Goal: Navigation & Orientation: Find specific page/section

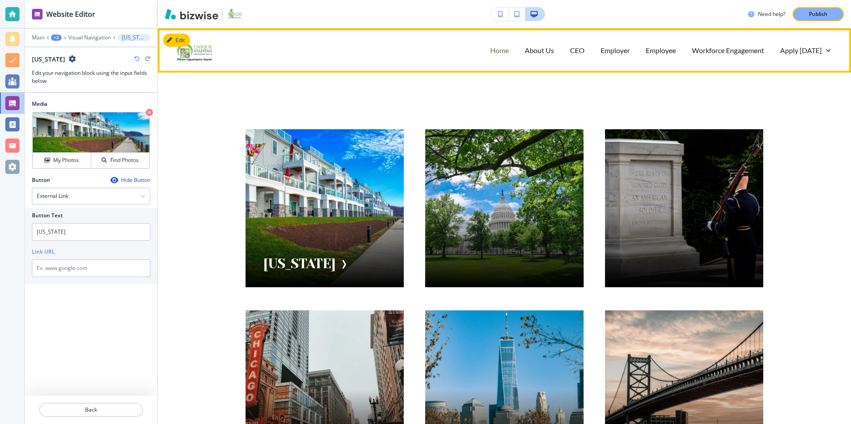
click at [497, 53] on p "Home" at bounding box center [499, 50] width 19 height 10
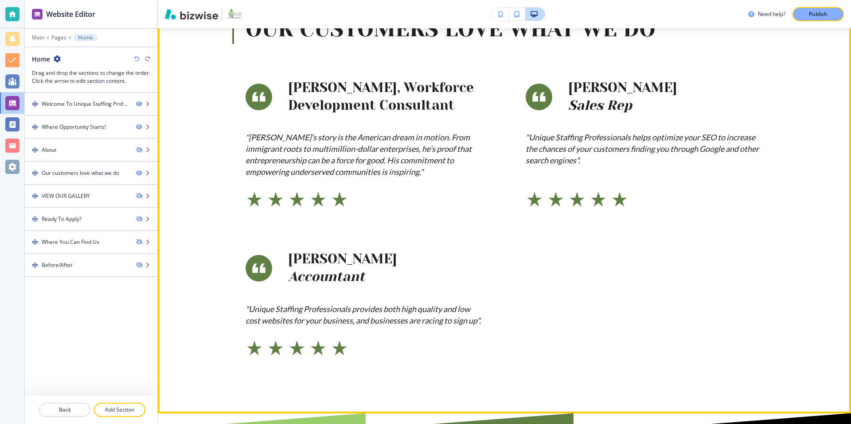
scroll to position [511, 0]
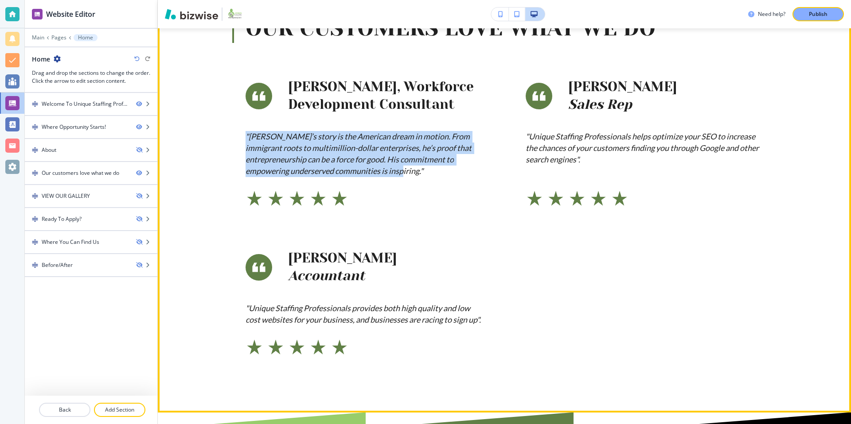
drag, startPoint x: 244, startPoint y: 134, endPoint x: 420, endPoint y: 178, distance: 181.7
click at [420, 178] on div "[PERSON_NAME], Workforce Development Consultant "[PERSON_NAME]’s story is the A…" at bounding box center [343, 121] width 280 height 171
click at [405, 164] on em ""[PERSON_NAME]’s story is the American dream in motion. From immigrant roots to…" at bounding box center [358, 154] width 227 height 44
drag, startPoint x: 427, startPoint y: 173, endPoint x: 237, endPoint y: 136, distance: 192.8
click at [237, 136] on div "[PERSON_NAME], Workforce Development Consultant "[PERSON_NAME]’s story is the A…" at bounding box center [343, 121] width 280 height 171
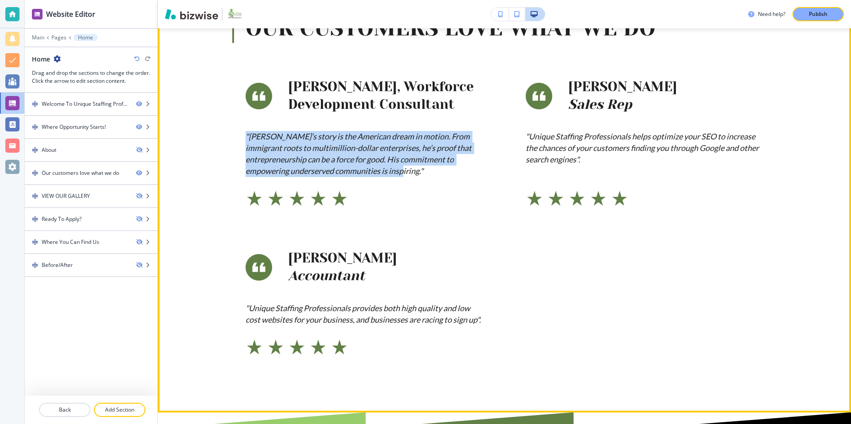
copy em ""[PERSON_NAME]’s story is the American dream in motion. From immigrant roots to…"
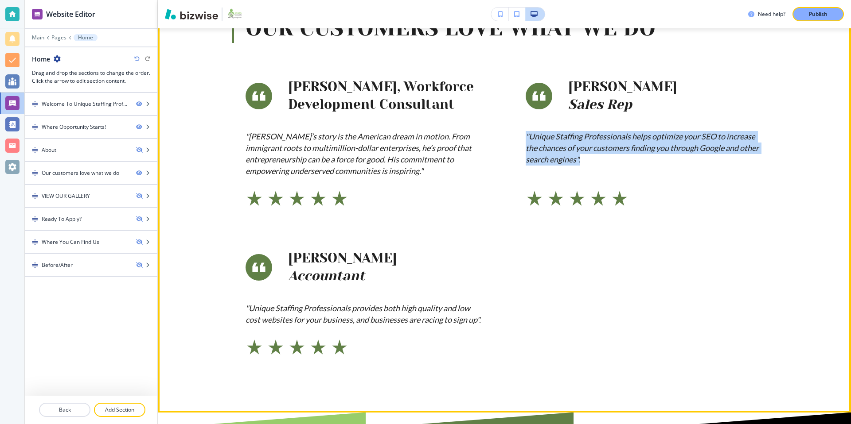
drag, startPoint x: 526, startPoint y: 135, endPoint x: 600, endPoint y: 159, distance: 78.3
click at [600, 159] on p ""Unique Staffing Professionals helps optimize your SEO to increase the chances …" at bounding box center [643, 148] width 237 height 35
copy em ""Unique Staffing Professionals helps optimize your SEO to increase the chances …"
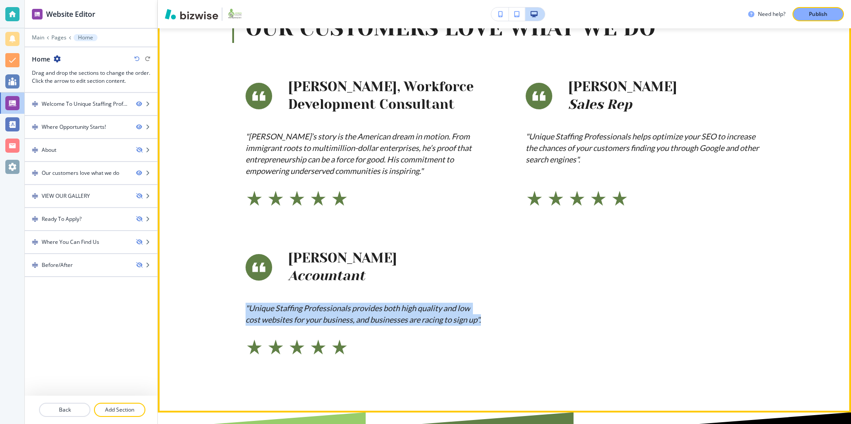
drag, startPoint x: 243, startPoint y: 307, endPoint x: 302, endPoint y: 342, distance: 68.2
click at [302, 342] on div "[PERSON_NAME] Accountant "Unique Staffing Professionals provides both high qual…" at bounding box center [343, 281] width 280 height 149
copy em ""Unique Staffing Professionals provides both high quality and low cost websites…"
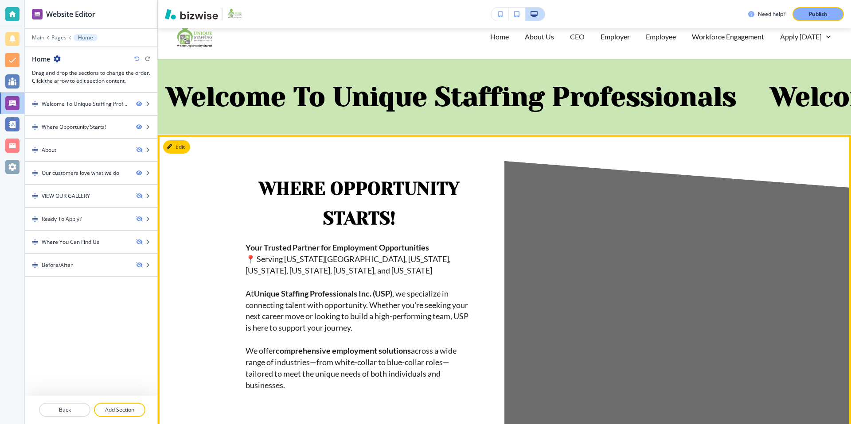
scroll to position [0, 0]
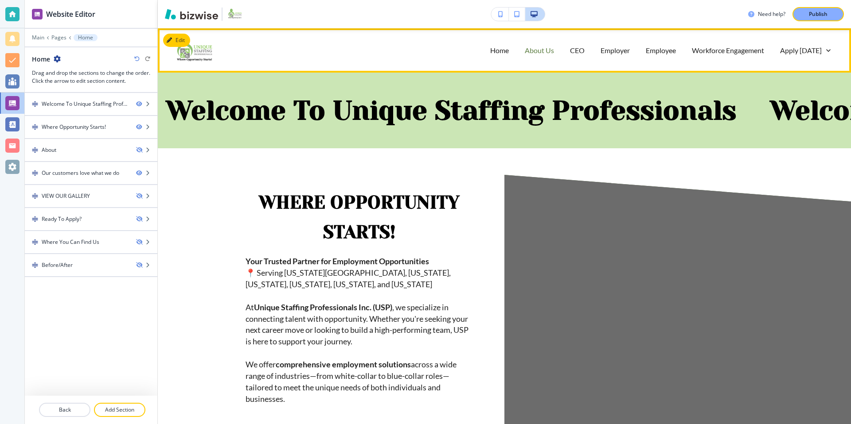
click at [537, 52] on p "About Us" at bounding box center [539, 50] width 29 height 10
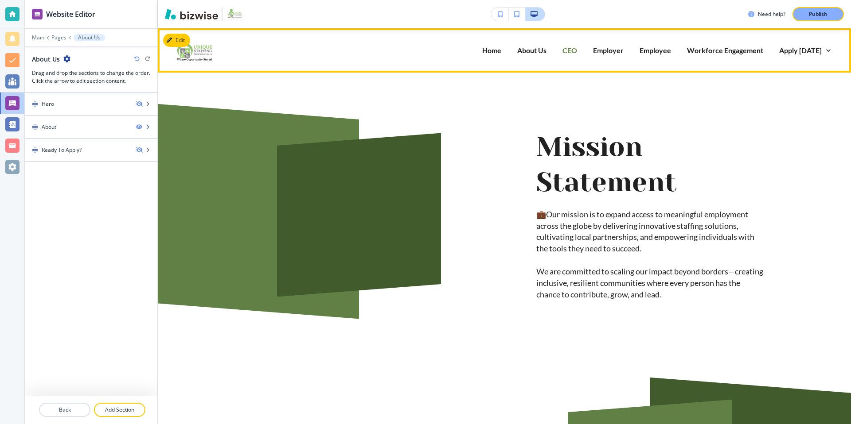
click at [575, 52] on p "CEO" at bounding box center [569, 50] width 15 height 10
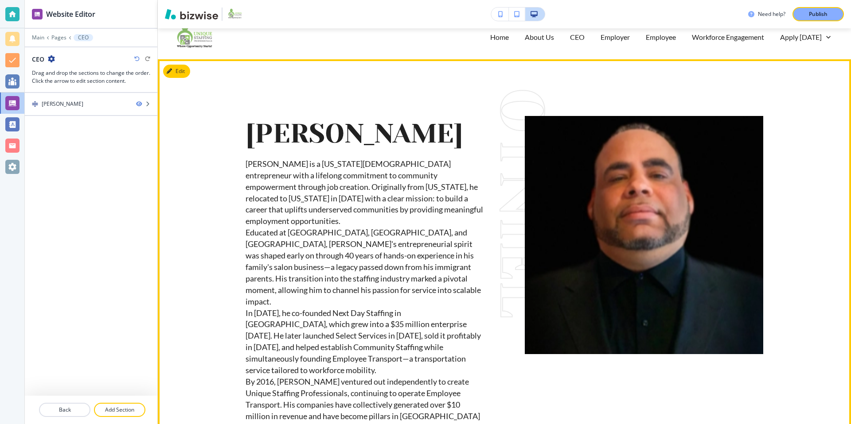
scroll to position [14, 0]
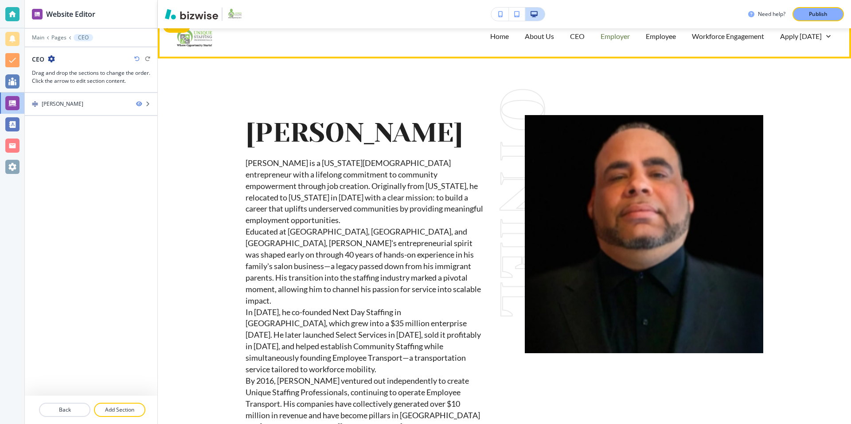
click at [619, 37] on p "Employer" at bounding box center [614, 36] width 29 height 10
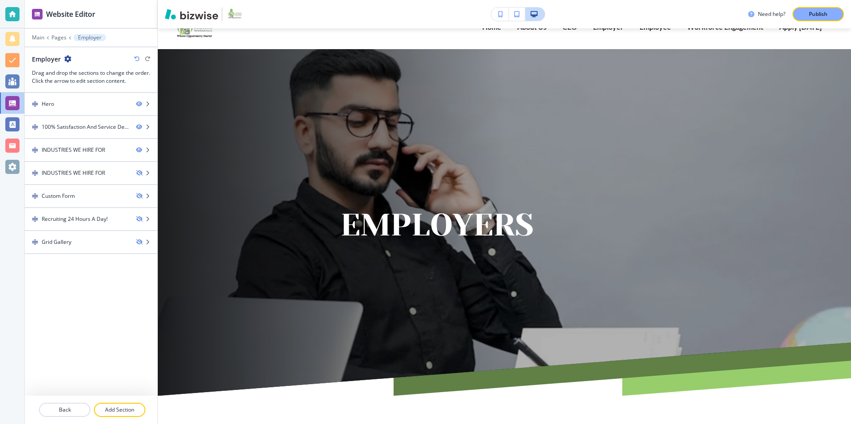
scroll to position [0, 0]
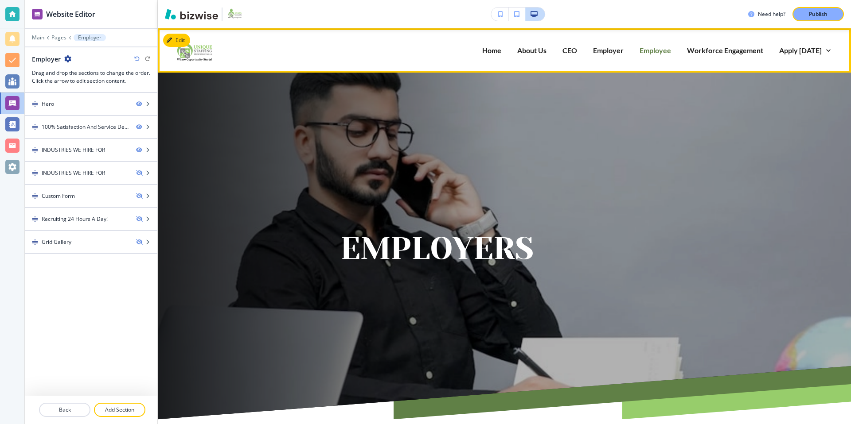
click at [657, 53] on p "Employee" at bounding box center [654, 50] width 31 height 10
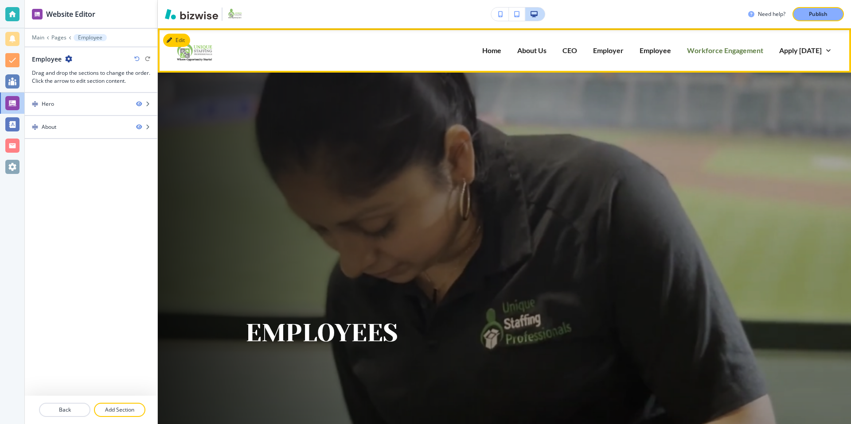
click at [722, 48] on p "Workforce Engagement" at bounding box center [725, 50] width 76 height 10
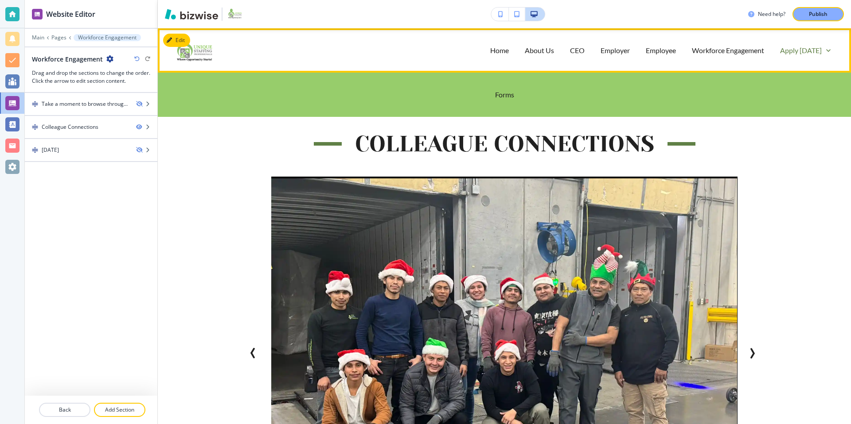
click at [793, 52] on p "Apply [DATE]" at bounding box center [801, 50] width 42 height 10
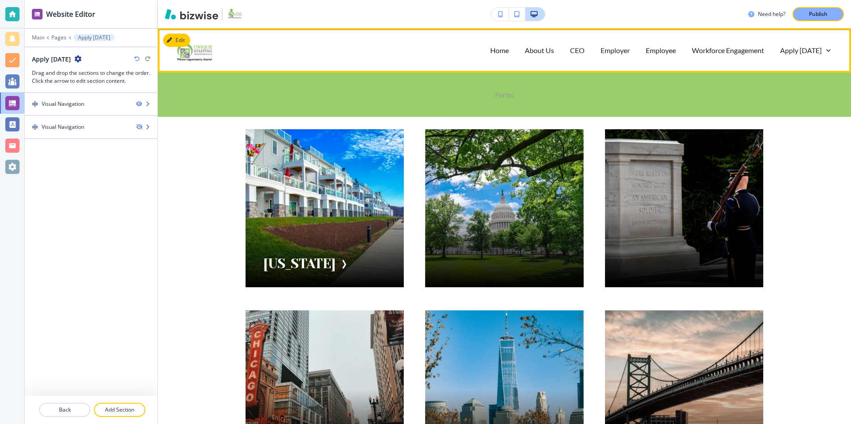
click at [503, 95] on p "Forms" at bounding box center [504, 94] width 19 height 10
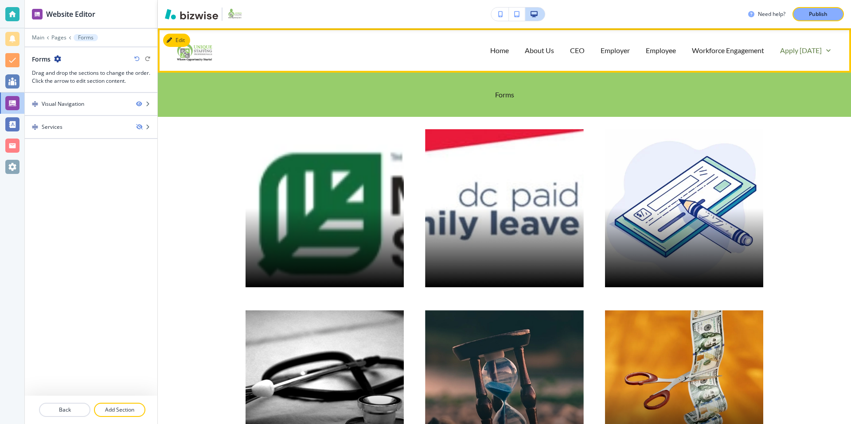
click at [790, 52] on p "Apply [DATE]" at bounding box center [801, 50] width 42 height 10
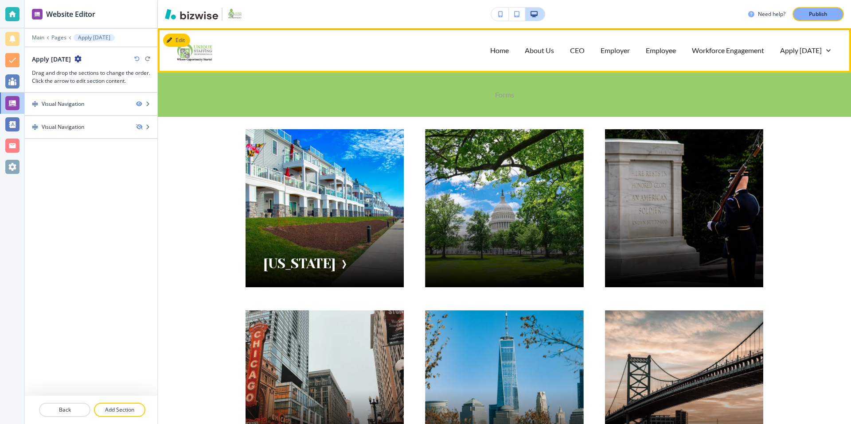
click at [496, 93] on p "Forms" at bounding box center [504, 94] width 19 height 10
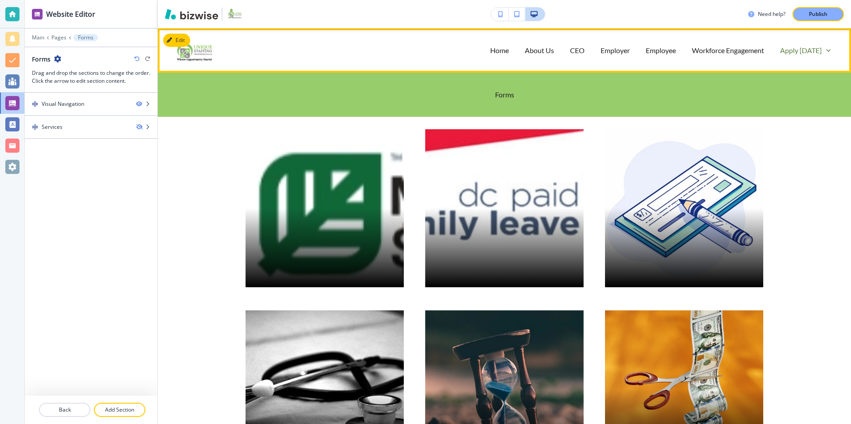
click at [811, 52] on p "Apply [DATE]" at bounding box center [801, 50] width 42 height 10
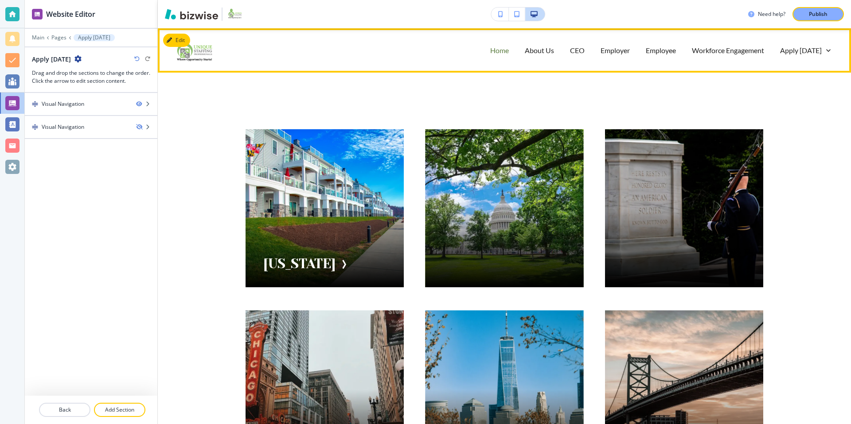
click at [508, 52] on p "Home" at bounding box center [499, 50] width 19 height 10
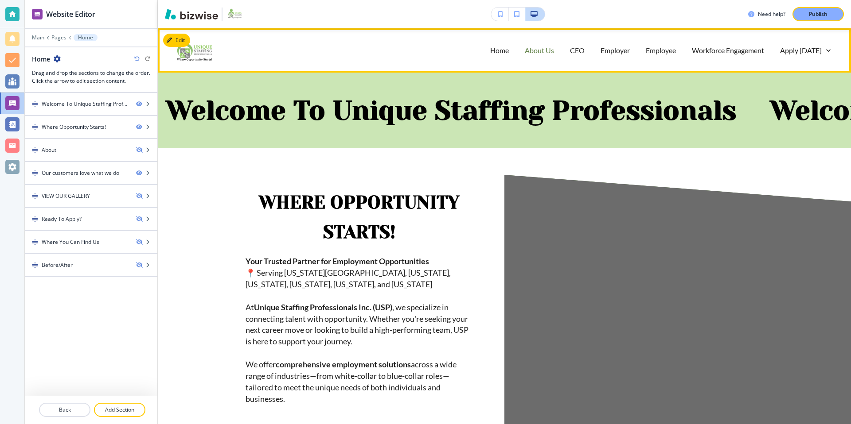
click at [537, 50] on p "About Us" at bounding box center [539, 50] width 29 height 10
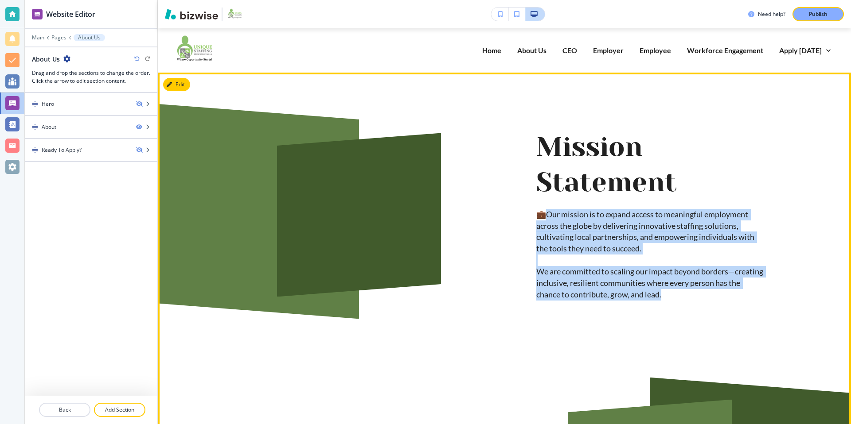
drag, startPoint x: 700, startPoint y: 297, endPoint x: 544, endPoint y: 217, distance: 174.8
click at [544, 217] on p "💼Our mission is to expand access to meaningful employment across the globe by d…" at bounding box center [649, 255] width 227 height 92
copy p "ur mission is to expand access to meaningful employment across the globe by del…"
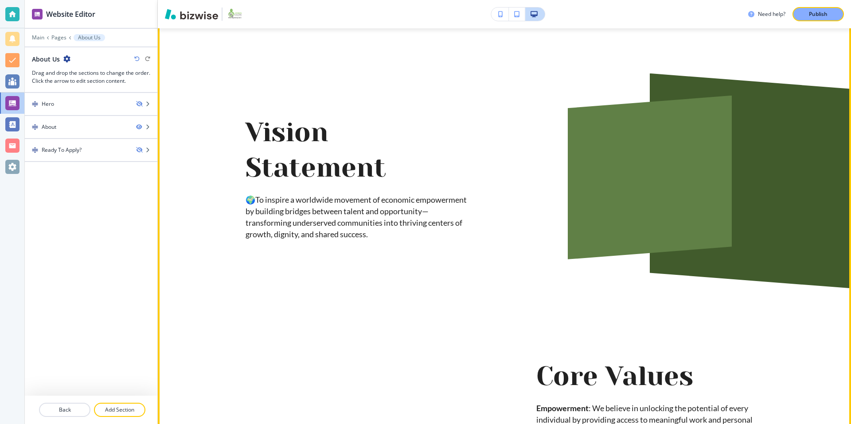
scroll to position [311, 0]
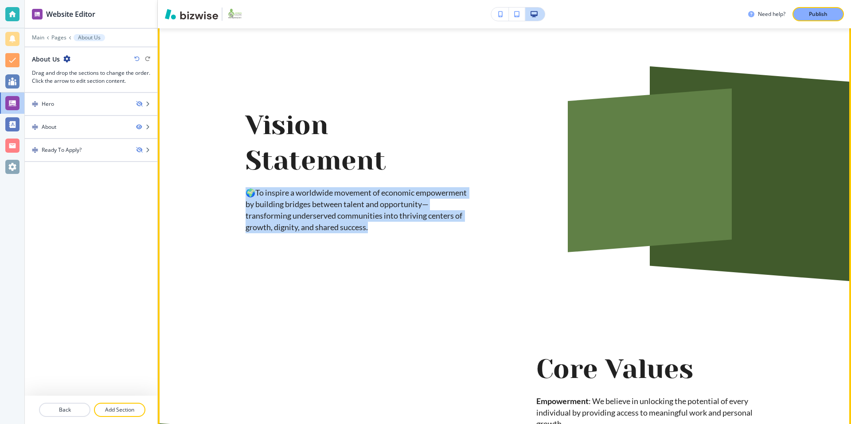
drag, startPoint x: 243, startPoint y: 190, endPoint x: 378, endPoint y: 230, distance: 141.4
click at [378, 230] on div "Vision Statement 🌍To inspire a worldwide movement of economic empowerment by bu…" at bounding box center [327, 149] width 291 height 206
copy p "🌍To inspire a worldwide movement of economic empowerment by building bridges be…"
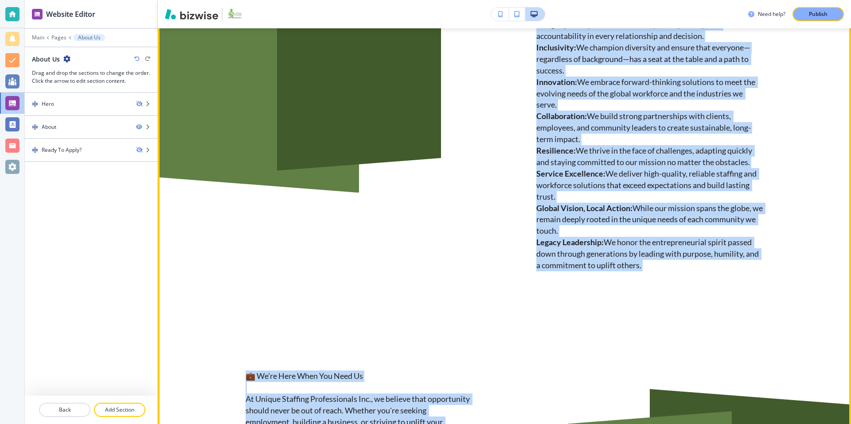
scroll to position [795, 0]
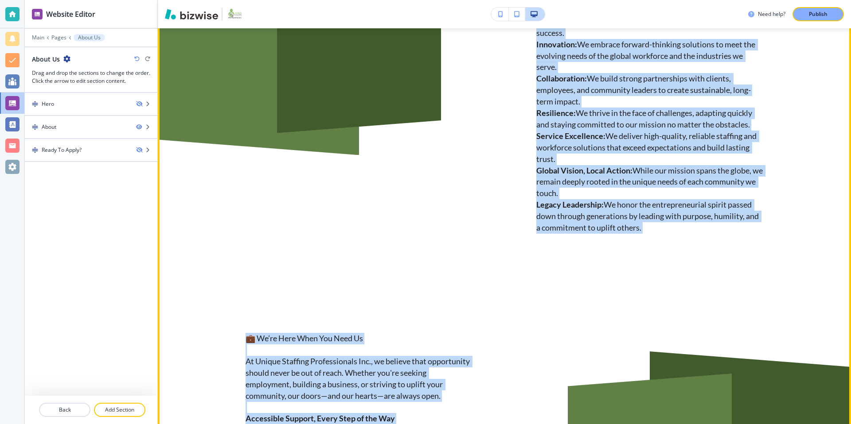
drag, startPoint x: 537, startPoint y: 174, endPoint x: 675, endPoint y: 233, distance: 151.0
click at [675, 233] on p "Empowerment : We believe in unlocking the potential of every individual by prov…" at bounding box center [649, 73] width 227 height 321
copy p "Loremipsumd : Si ametcon ad elitseddo eiu temporinc ut labor etdolorema al enim…"
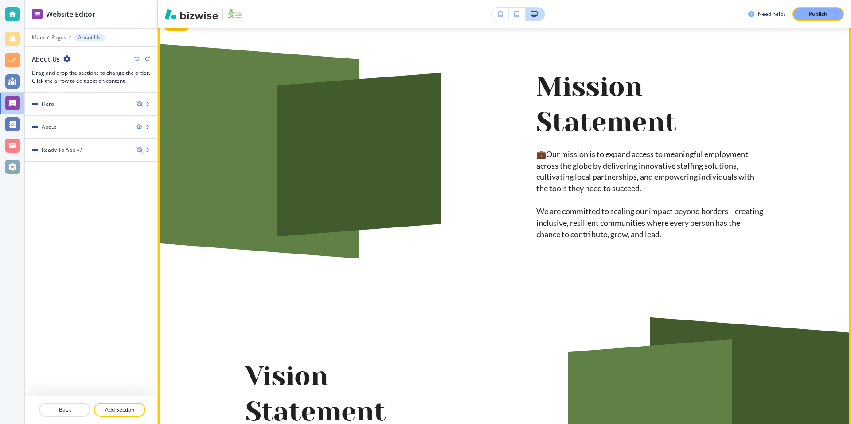
scroll to position [0, 0]
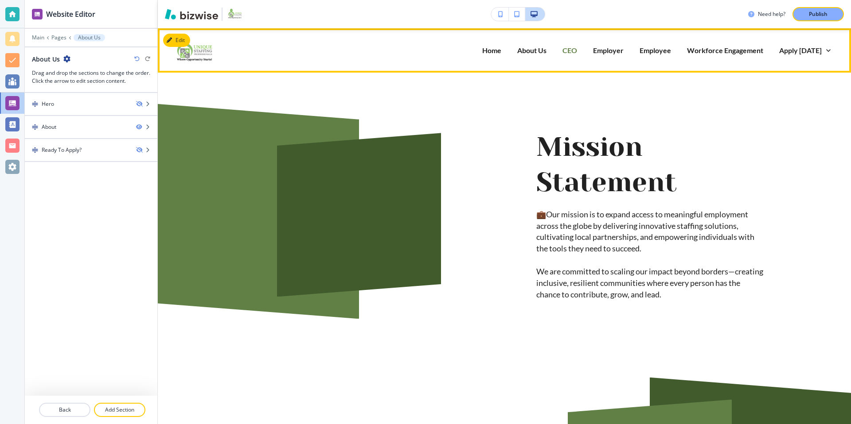
click at [577, 47] on p "CEO" at bounding box center [569, 50] width 15 height 10
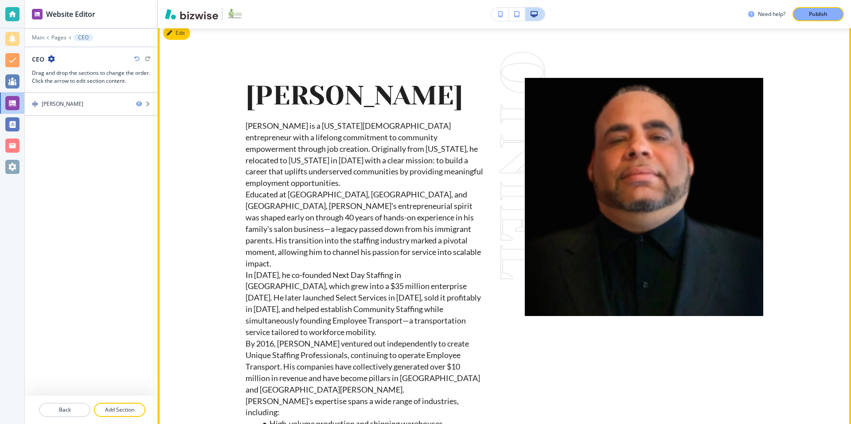
scroll to position [74, 0]
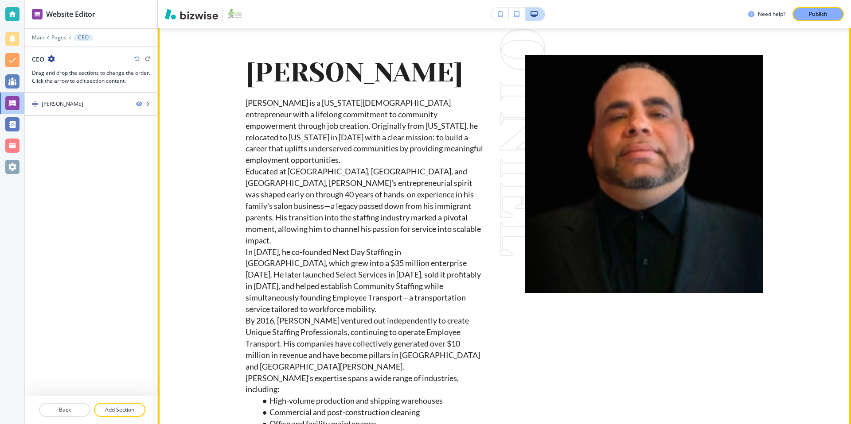
click at [246, 102] on p "[PERSON_NAME] is a [US_STATE][DEMOGRAPHIC_DATA] entrepreneur with a lifelong co…" at bounding box center [364, 131] width 238 height 69
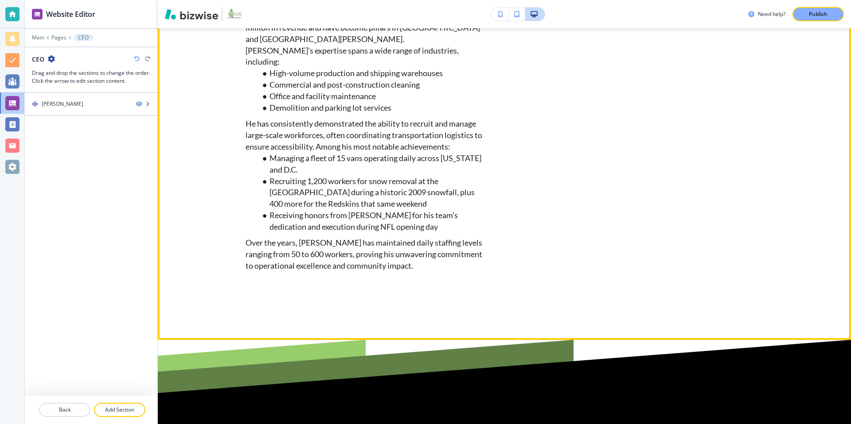
scroll to position [404, 0]
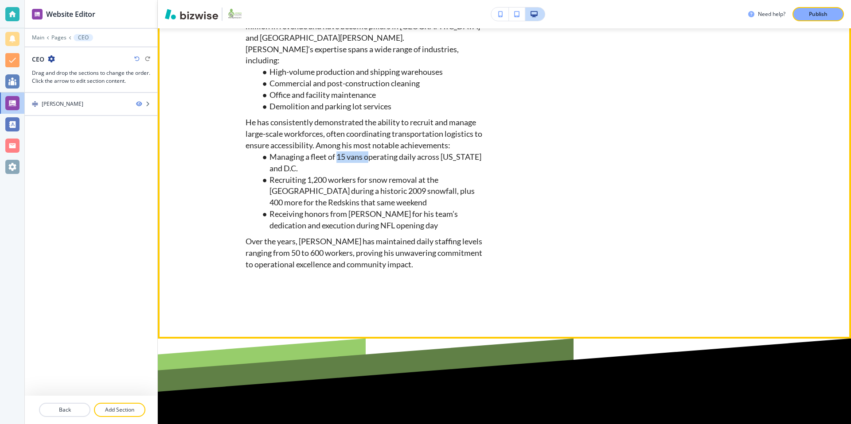
drag, startPoint x: 338, startPoint y: 144, endPoint x: 369, endPoint y: 142, distance: 30.6
click at [369, 152] on li "Managing a fleet of 15 vans operating daily across [US_STATE] and D.C." at bounding box center [370, 163] width 226 height 23
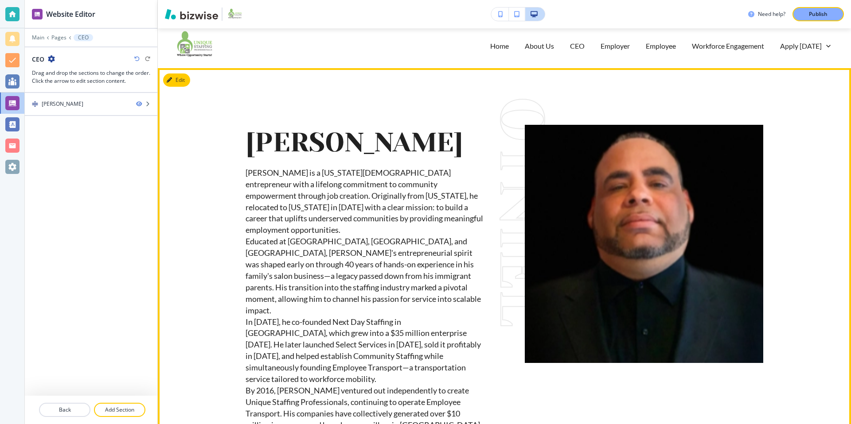
scroll to position [0, 0]
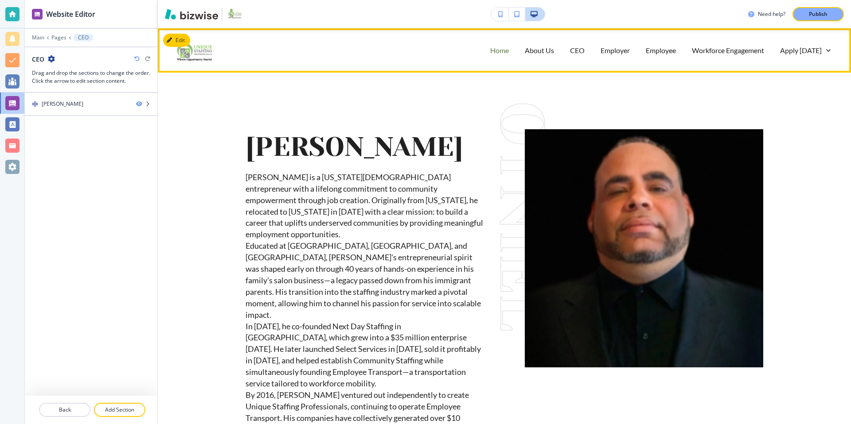
click at [507, 53] on p "Home" at bounding box center [499, 50] width 19 height 10
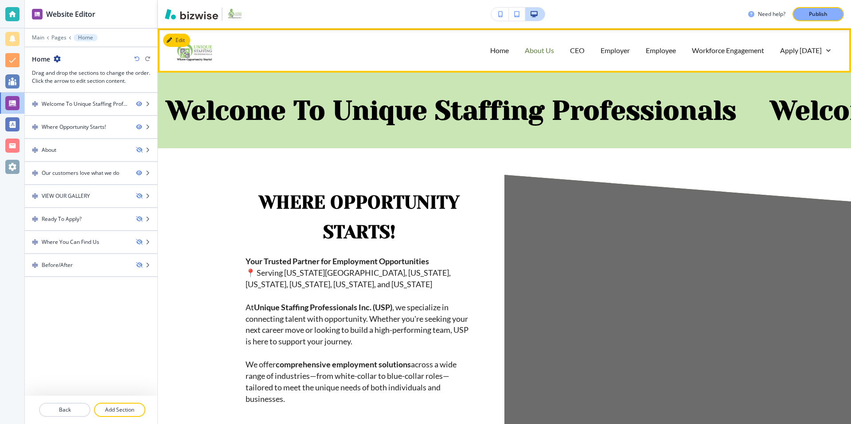
click at [551, 47] on p "About Us" at bounding box center [539, 50] width 29 height 10
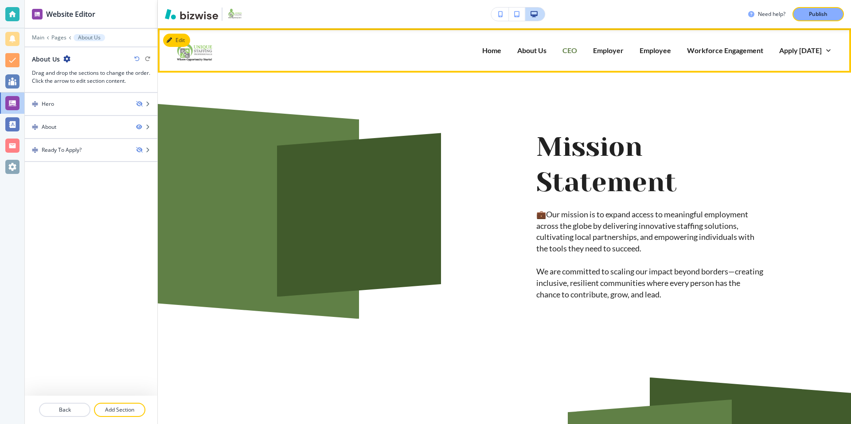
click at [577, 50] on p "CEO" at bounding box center [569, 50] width 15 height 10
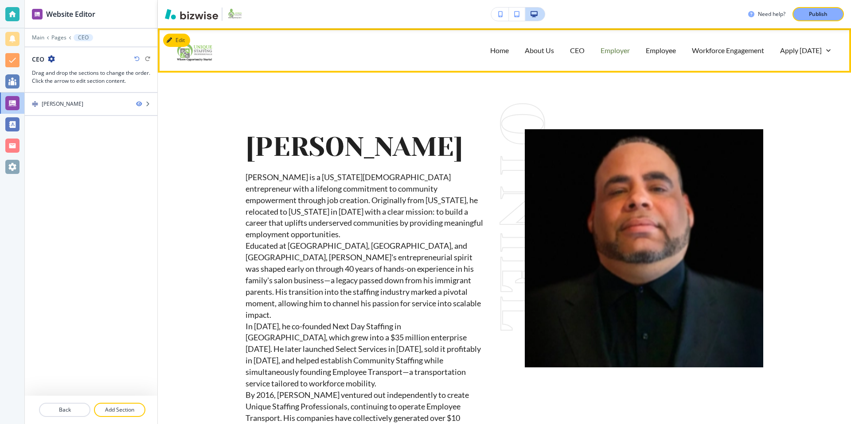
click at [609, 50] on p "Employer" at bounding box center [614, 50] width 29 height 10
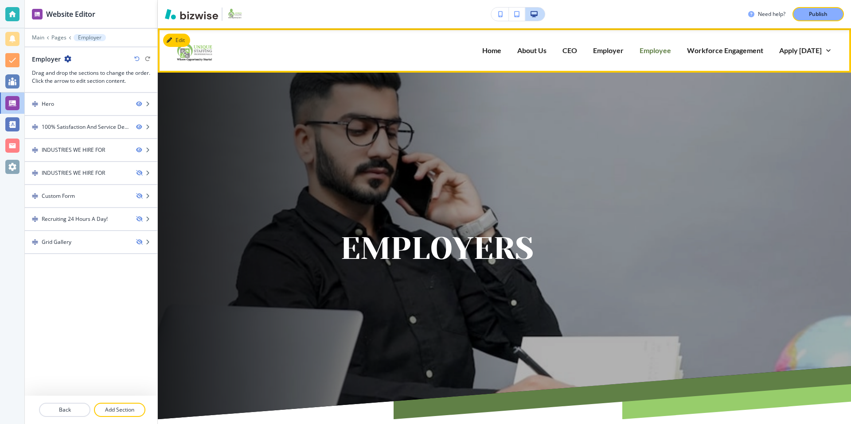
click at [656, 51] on p "Employee" at bounding box center [654, 50] width 31 height 10
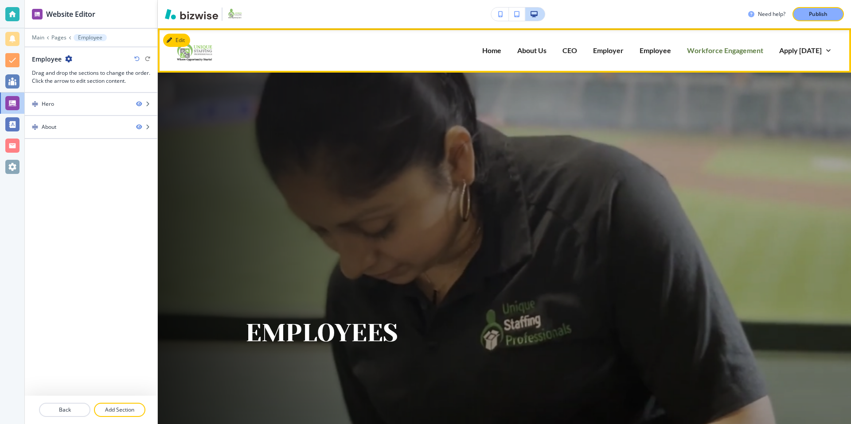
click at [709, 50] on p "Workforce Engagement" at bounding box center [725, 50] width 76 height 10
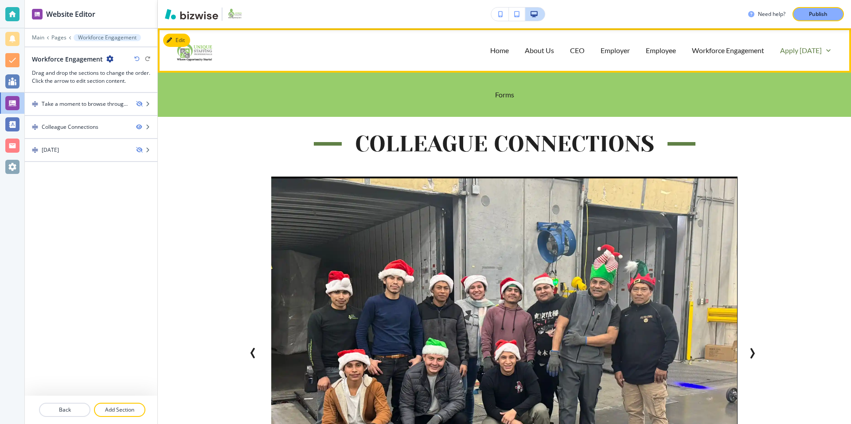
click at [814, 51] on p "Apply [DATE]" at bounding box center [801, 50] width 42 height 10
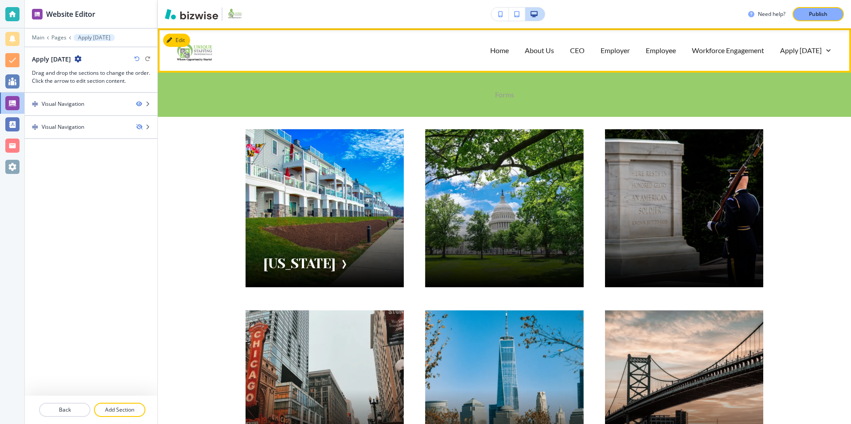
click at [508, 96] on p "Forms" at bounding box center [504, 94] width 19 height 10
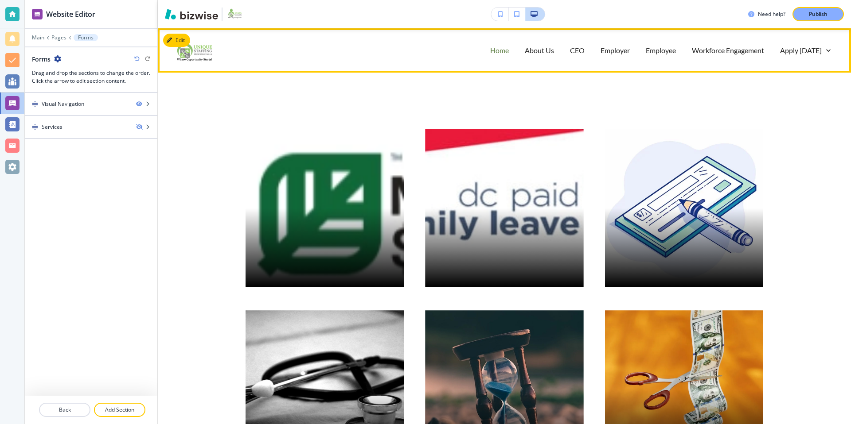
click at [507, 54] on p "Home" at bounding box center [499, 50] width 19 height 10
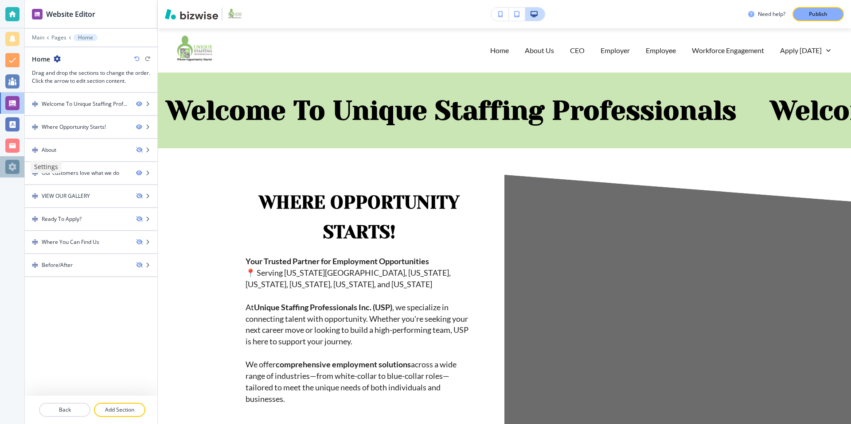
click at [16, 160] on div at bounding box center [12, 167] width 14 height 14
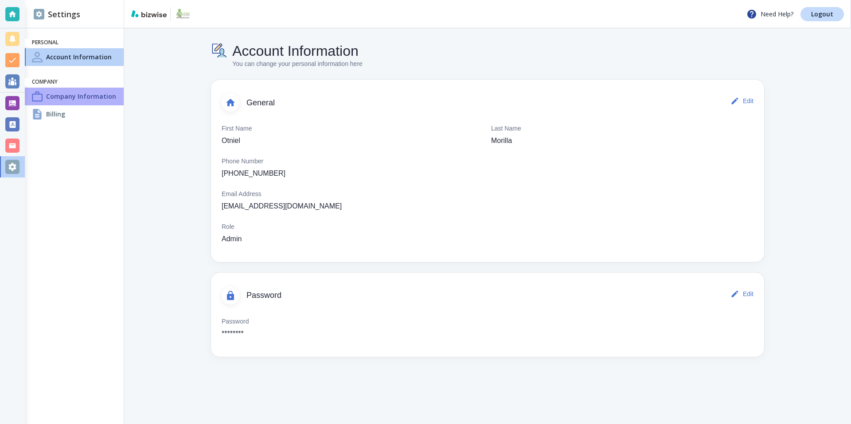
click at [68, 94] on h4 "Company Information" at bounding box center [81, 96] width 70 height 9
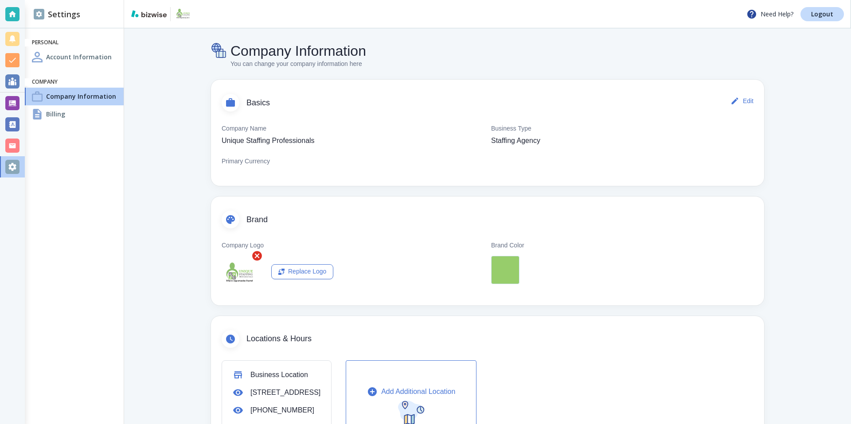
click at [237, 271] on img "button" at bounding box center [239, 274] width 35 height 28
click at [14, 39] on div at bounding box center [12, 39] width 14 height 14
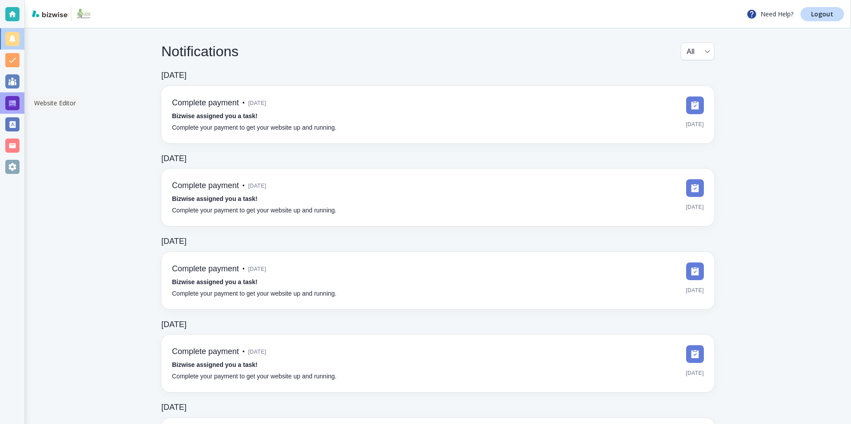
click at [9, 105] on div at bounding box center [12, 103] width 14 height 14
